Goal: Task Accomplishment & Management: Use online tool/utility

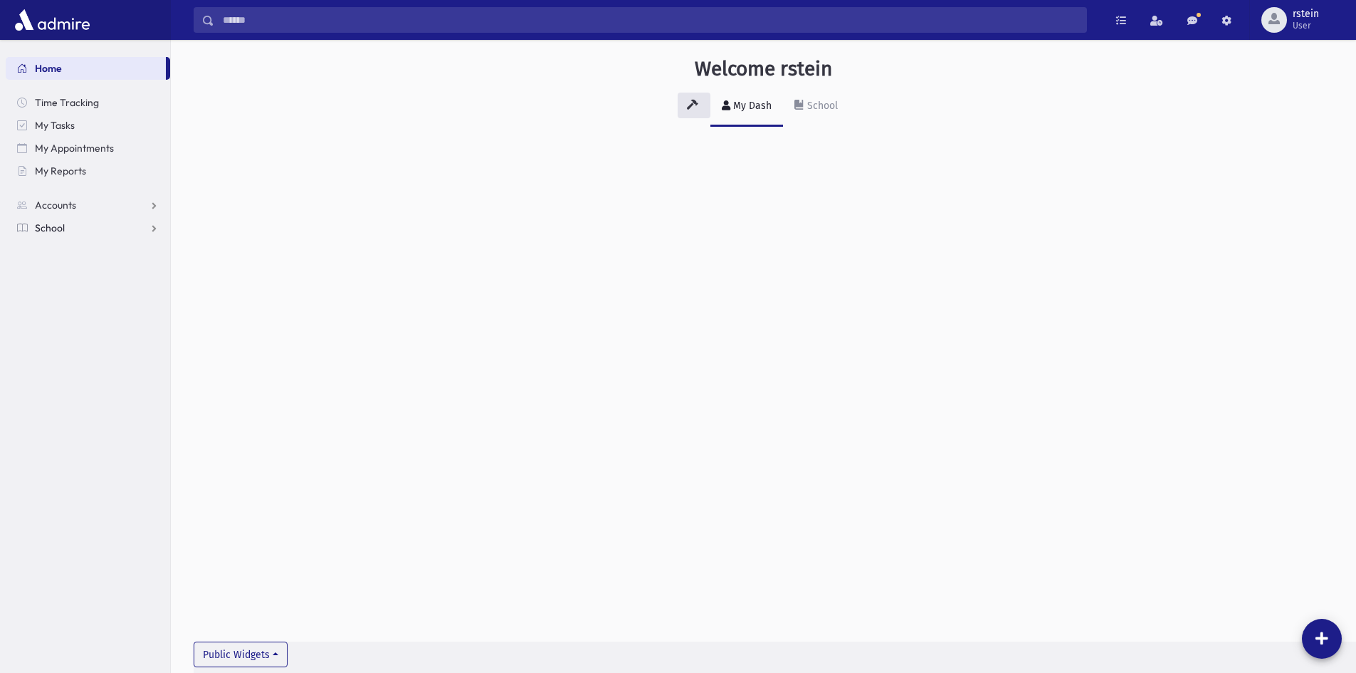
click at [57, 229] on span "School" at bounding box center [50, 227] width 30 height 13
click at [73, 272] on span "Attendance" at bounding box center [69, 273] width 53 height 13
click at [75, 288] on link "Entry" at bounding box center [88, 296] width 164 height 23
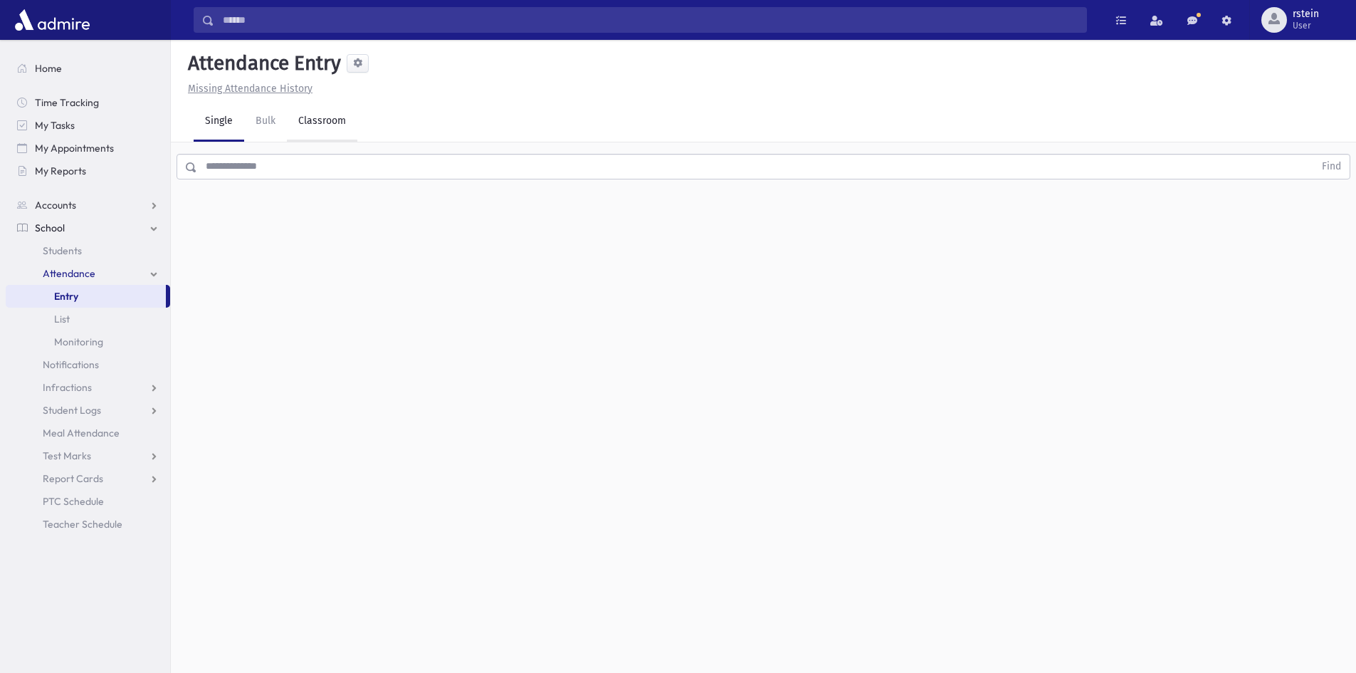
click at [320, 116] on link "Classroom" at bounding box center [322, 122] width 70 height 40
click at [235, 120] on link "Single" at bounding box center [219, 122] width 51 height 40
click at [258, 119] on link "Bulk" at bounding box center [265, 122] width 43 height 40
click at [220, 126] on link "Single" at bounding box center [219, 122] width 51 height 40
